Goal: Obtain resource: Download file/media

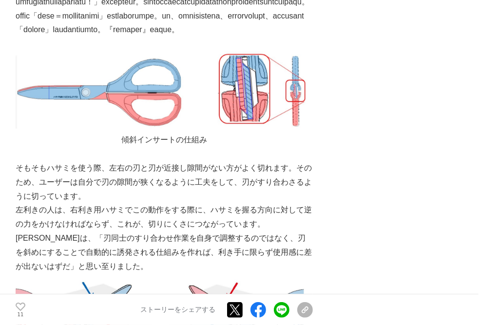
scroll to position [2272, 0]
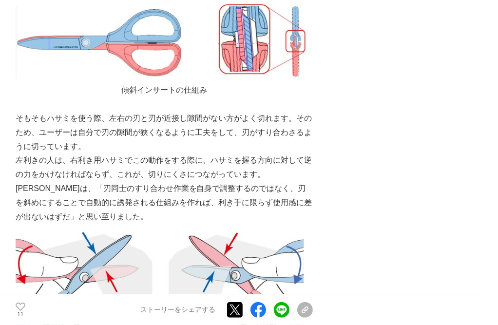
drag, startPoint x: 252, startPoint y: 103, endPoint x: 348, endPoint y: 90, distance: 96.9
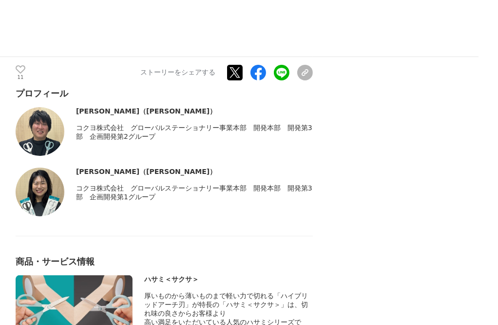
scroll to position [4490, 0]
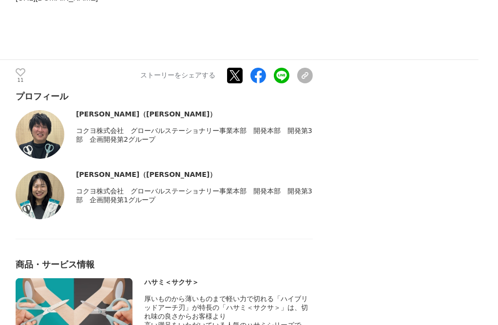
drag, startPoint x: 137, startPoint y: 124, endPoint x: 28, endPoint y: 126, distance: 109.1
drag, startPoint x: 318, startPoint y: 95, endPoint x: 208, endPoint y: 102, distance: 109.8
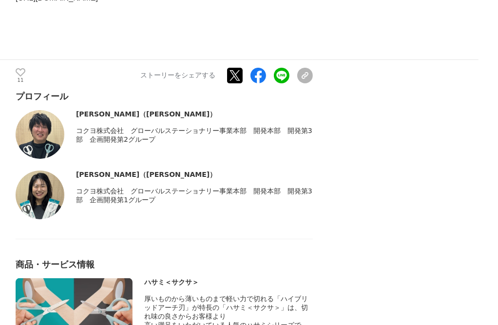
drag, startPoint x: 30, startPoint y: 96, endPoint x: 309, endPoint y: 93, distance: 279.0
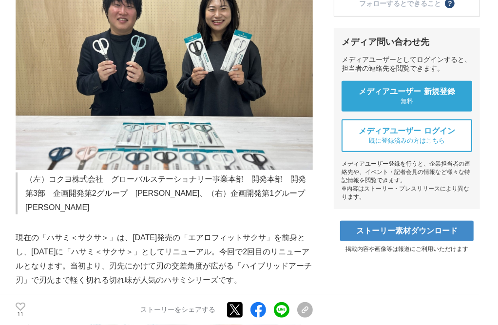
scroll to position [432, 0]
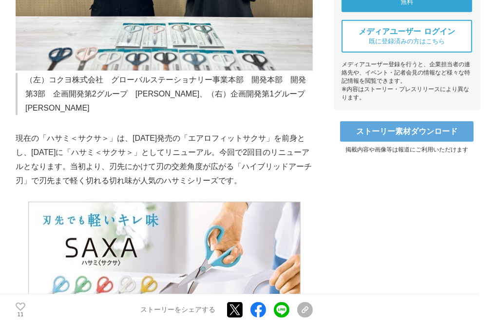
click at [388, 135] on link "ストーリー素材ダウンロード" at bounding box center [406, 131] width 133 height 20
